Goal: Information Seeking & Learning: Learn about a topic

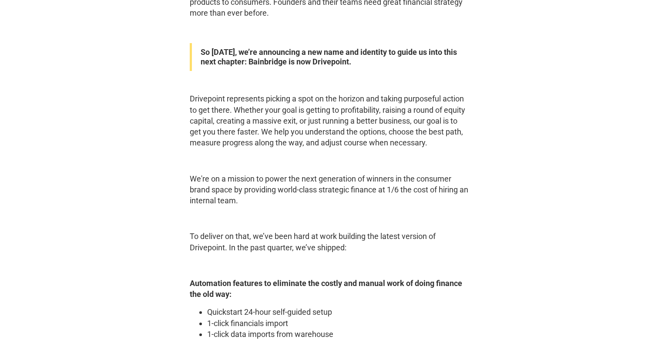
scroll to position [579, 0]
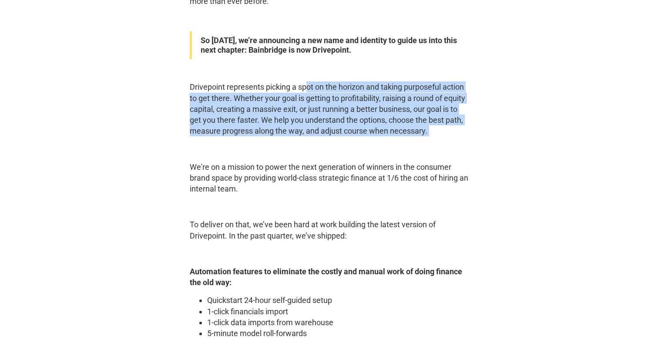
drag, startPoint x: 308, startPoint y: 88, endPoint x: 308, endPoint y: 138, distance: 50.1
click at [308, 138] on div "When we launched Bainbridge in [DATE], we couldn’t have anticipated all the cha…" at bounding box center [329, 338] width 279 height 999
drag, startPoint x: 308, startPoint y: 135, endPoint x: 311, endPoint y: 90, distance: 45.0
click at [311, 90] on p "Drivepoint represents picking a spot on the horizon and taking purposeful actio…" at bounding box center [329, 108] width 279 height 55
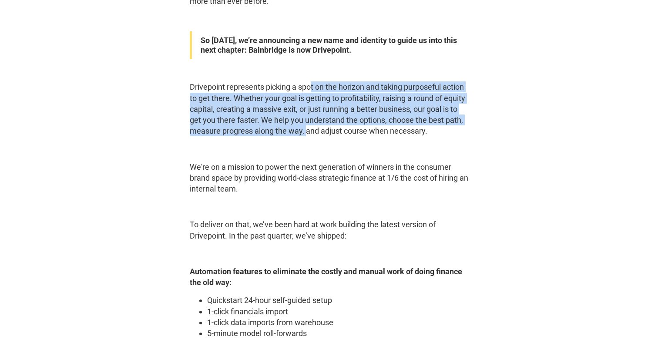
click at [311, 90] on p "Drivepoint represents picking a spot on the horizon and taking purposeful actio…" at bounding box center [329, 108] width 279 height 55
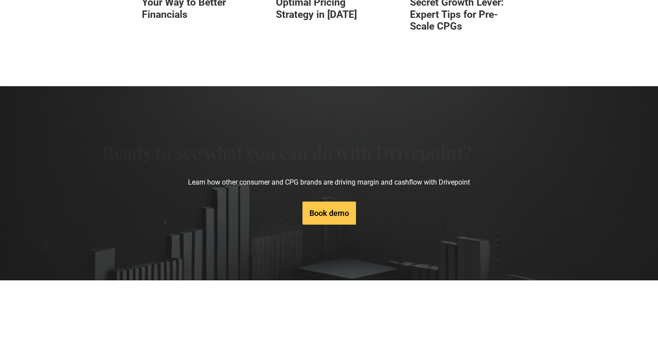
scroll to position [1861, 0]
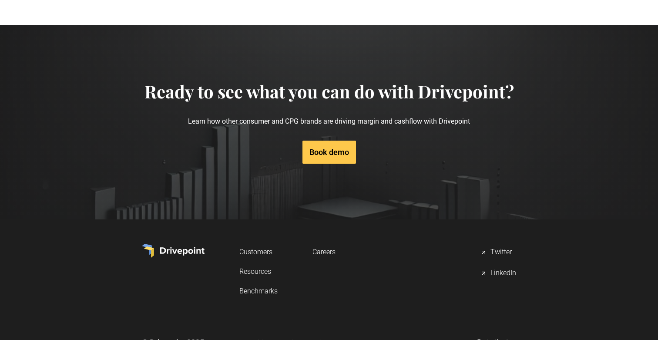
click at [255, 252] on link "Customers" at bounding box center [258, 252] width 38 height 16
